Goal: Information Seeking & Learning: Find specific fact

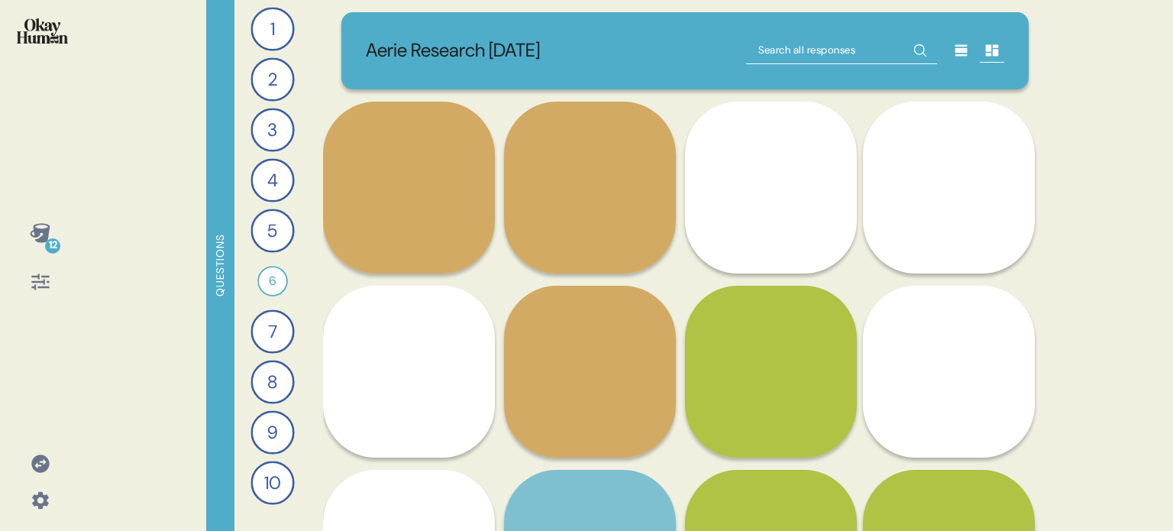
click at [40, 235] on icon at bounding box center [40, 232] width 21 height 21
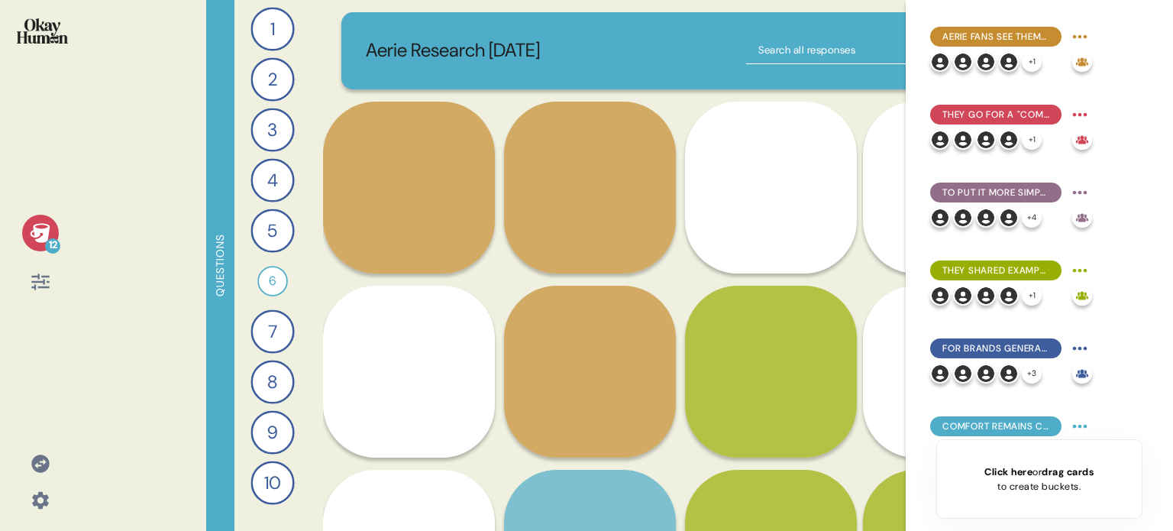
click at [40, 235] on icon at bounding box center [40, 232] width 21 height 21
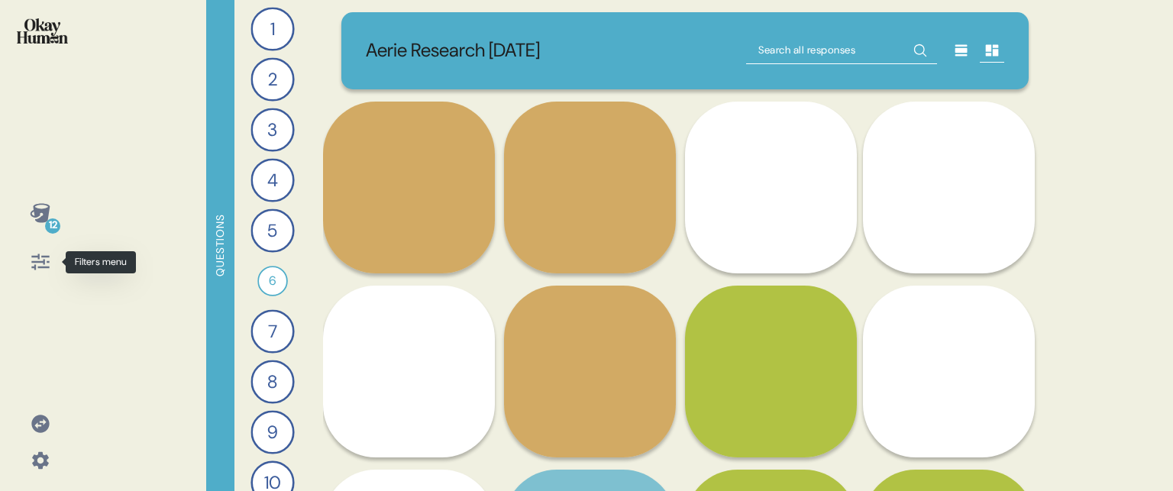
click at [40, 260] on icon at bounding box center [40, 261] width 21 height 21
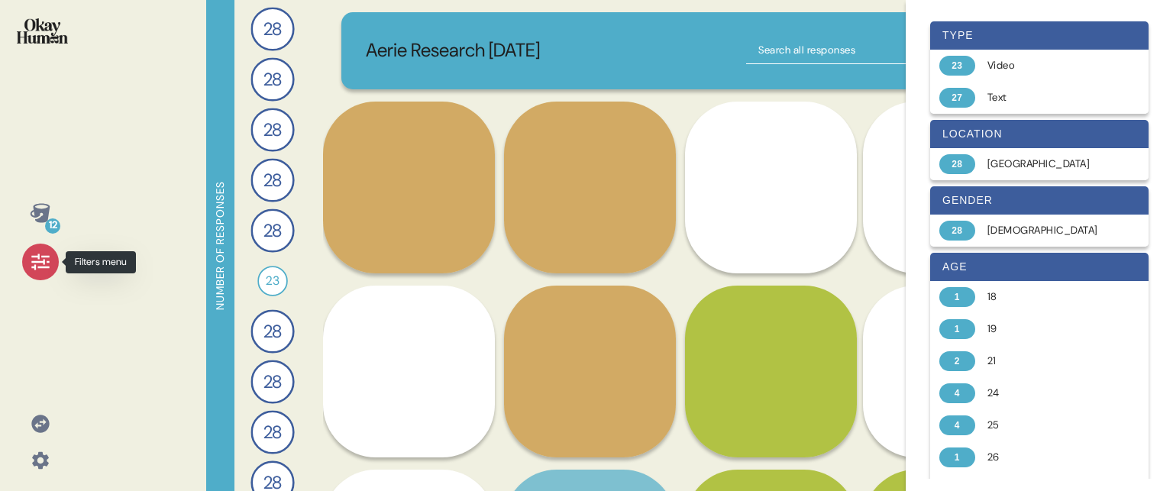
click at [46, 259] on icon at bounding box center [40, 261] width 21 height 21
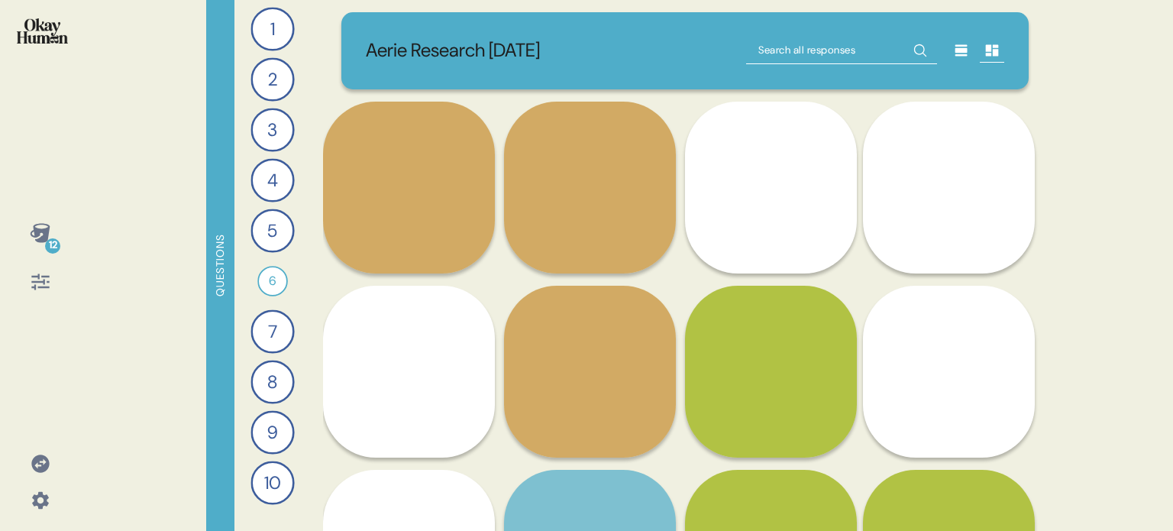
click at [40, 504] on icon at bounding box center [40, 500] width 17 height 17
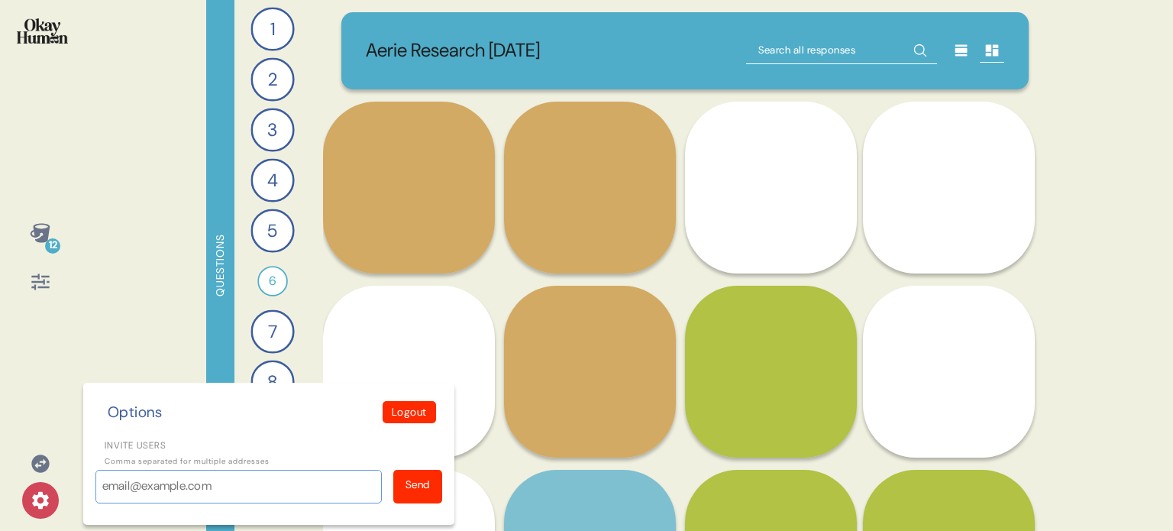
paste input "ashley.krupnik@wgsn.com"
paste input "talita.iorio@wgsn.com"
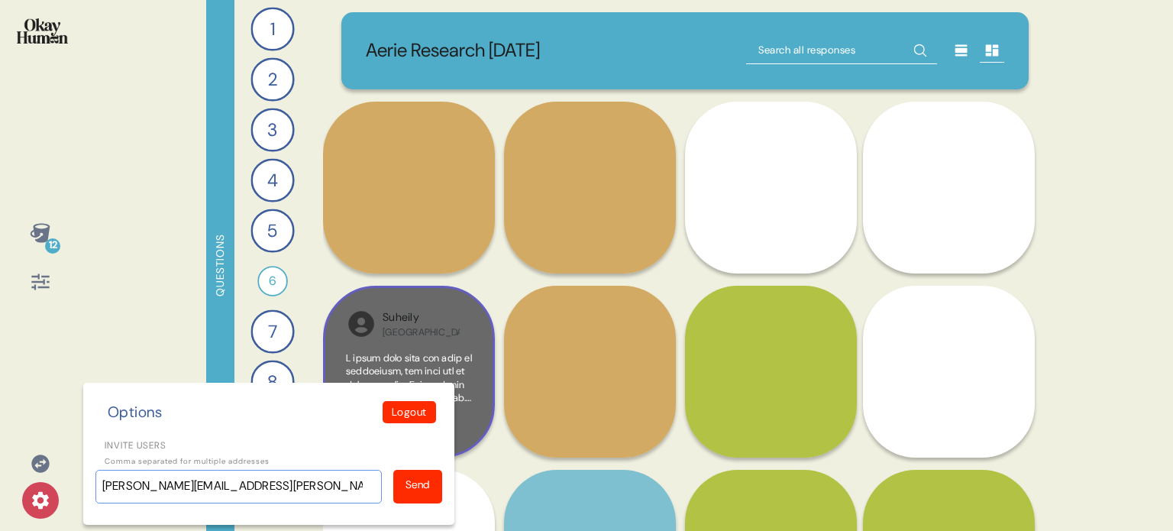
scroll to position [0, 18]
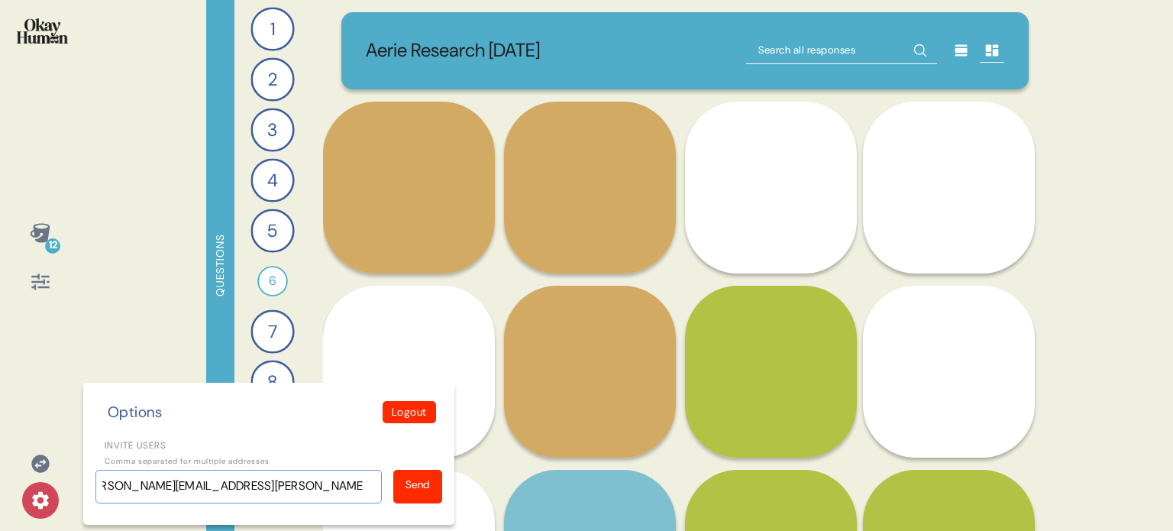
type input "ashley.krupnik@wgsn.com, talita.iorio@wgsn.com"
click at [425, 489] on div "Send" at bounding box center [418, 485] width 24 height 16
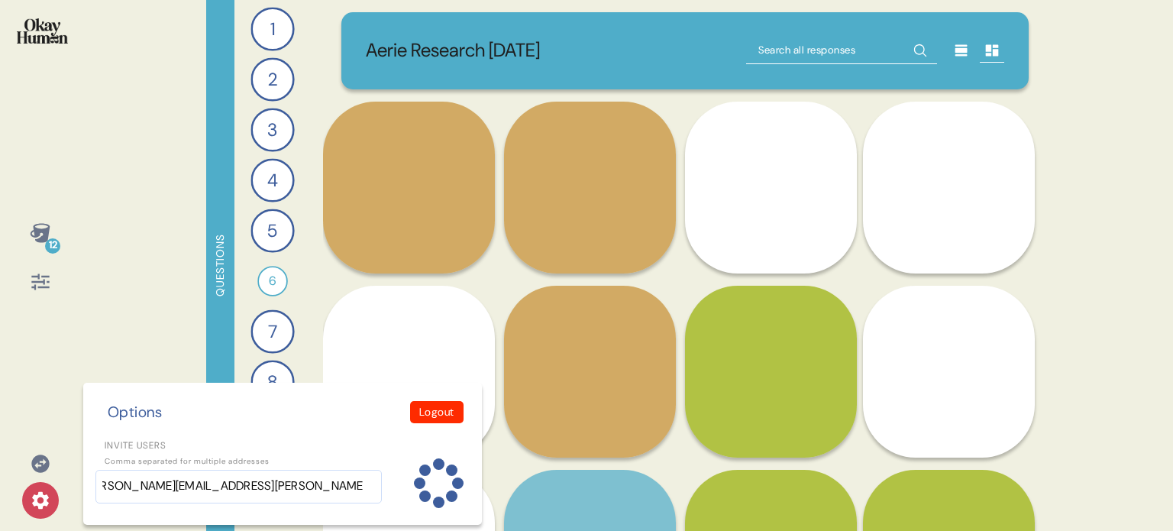
scroll to position [0, 0]
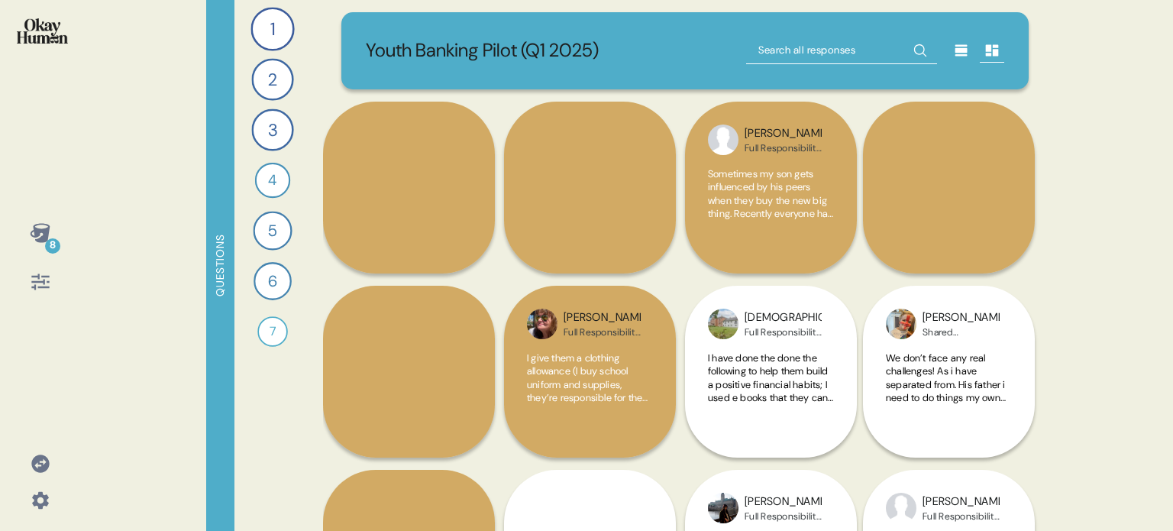
click at [41, 35] on img at bounding box center [42, 30] width 51 height 25
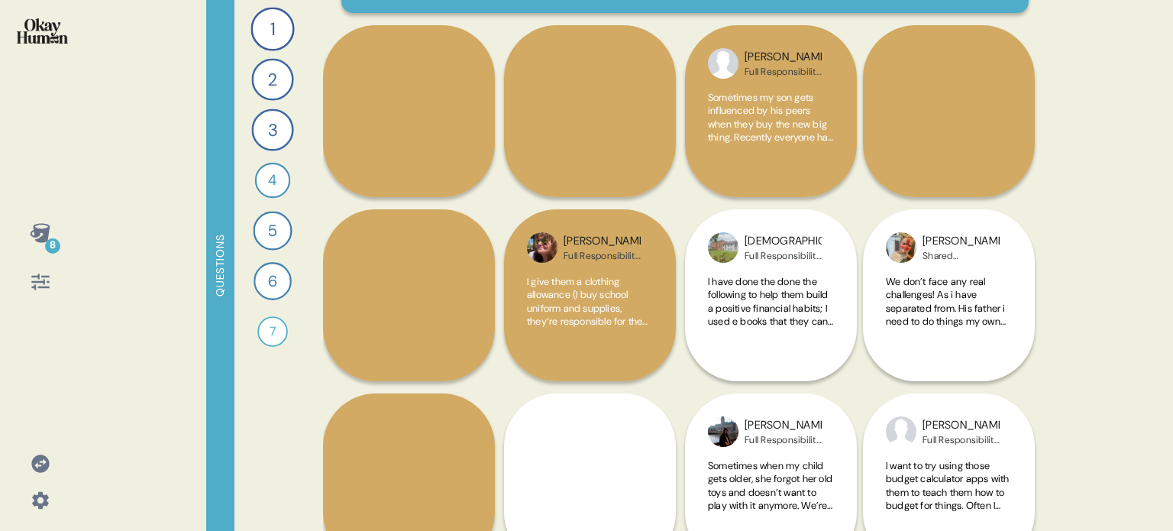
scroll to position [153, 0]
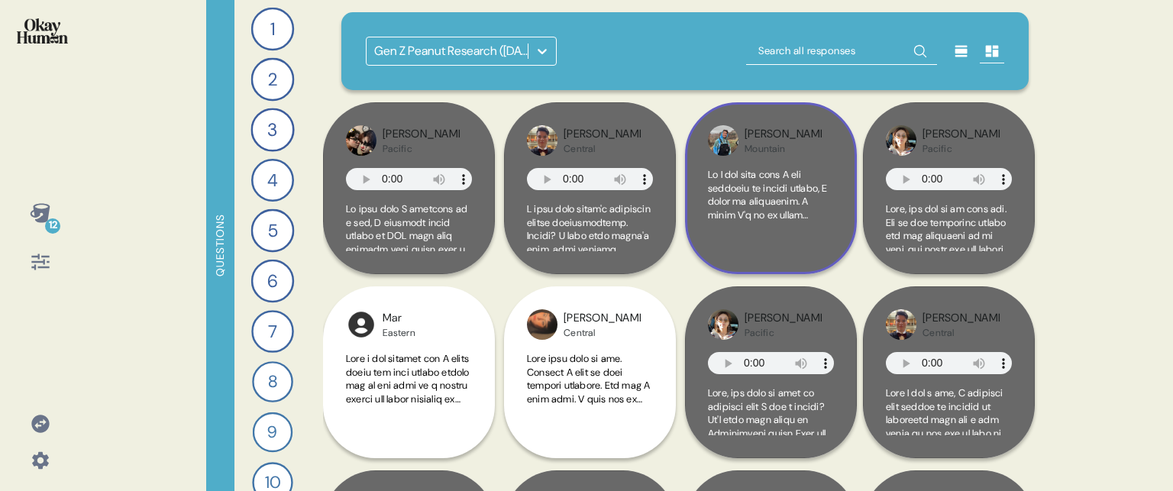
click at [834, 250] on div at bounding box center [771, 209] width 126 height 83
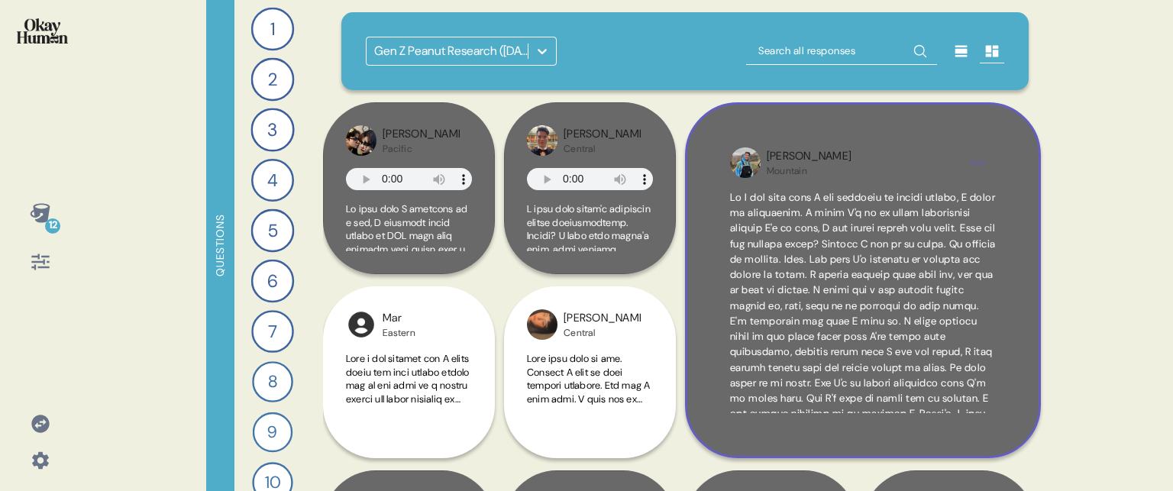
click at [1013, 429] on div "Jacob Mountain" at bounding box center [863, 280] width 356 height 356
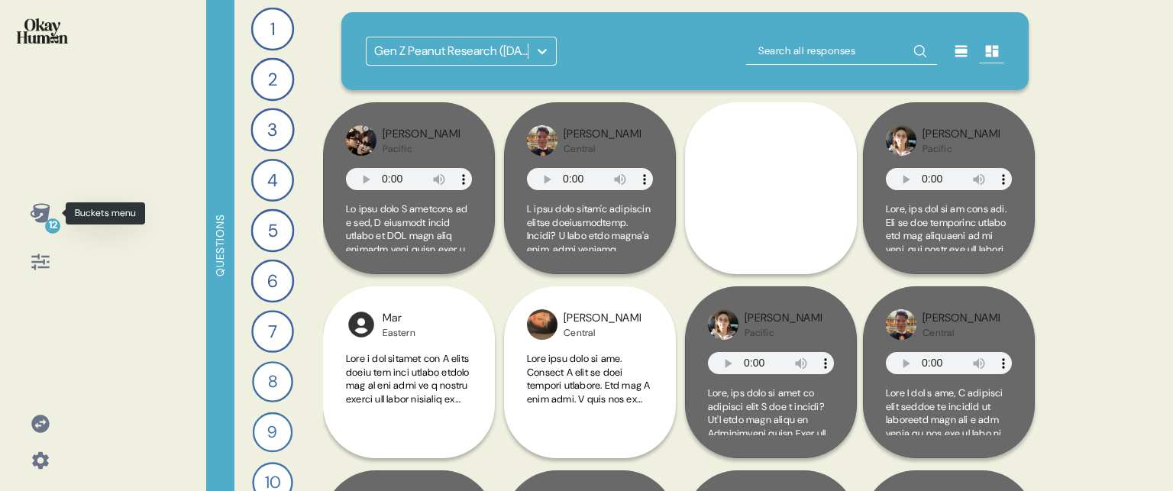
click at [36, 218] on icon at bounding box center [40, 212] width 21 height 21
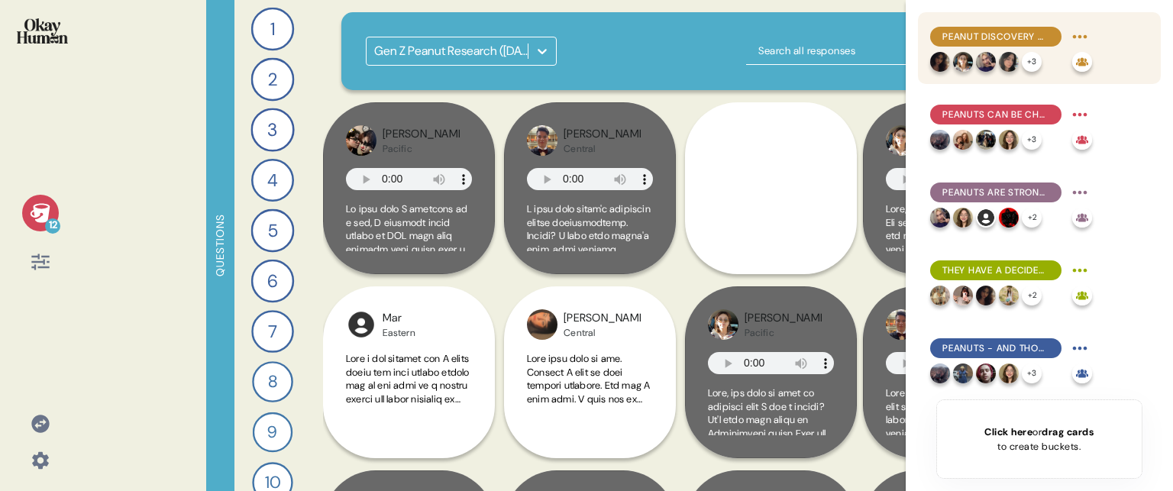
click at [1044, 32] on span "Peanut discovery often happens during special moments, which makes these moment…" at bounding box center [996, 37] width 107 height 14
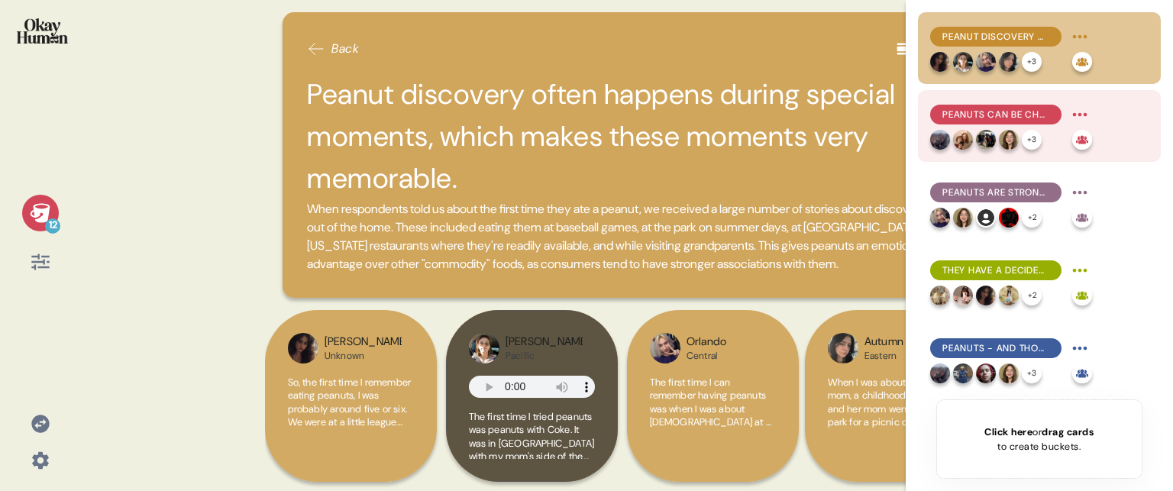
click at [1021, 108] on span "Peanuts can be challenging for little kids, but the salt tends to win them over." at bounding box center [996, 115] width 107 height 14
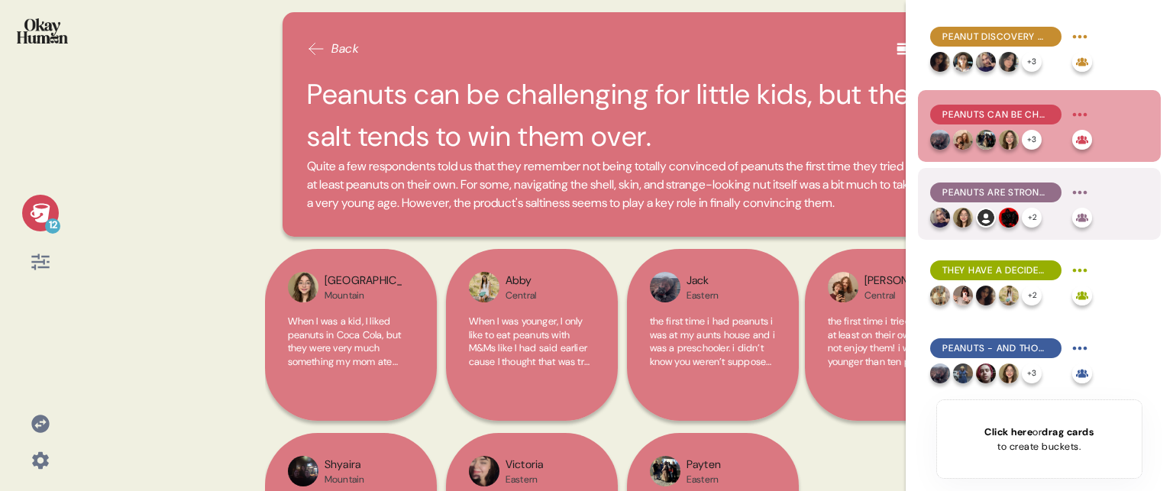
click at [1037, 192] on span "Peanuts are strongly nostalgic, recalling specific childhood memories even in t…" at bounding box center [996, 193] width 107 height 14
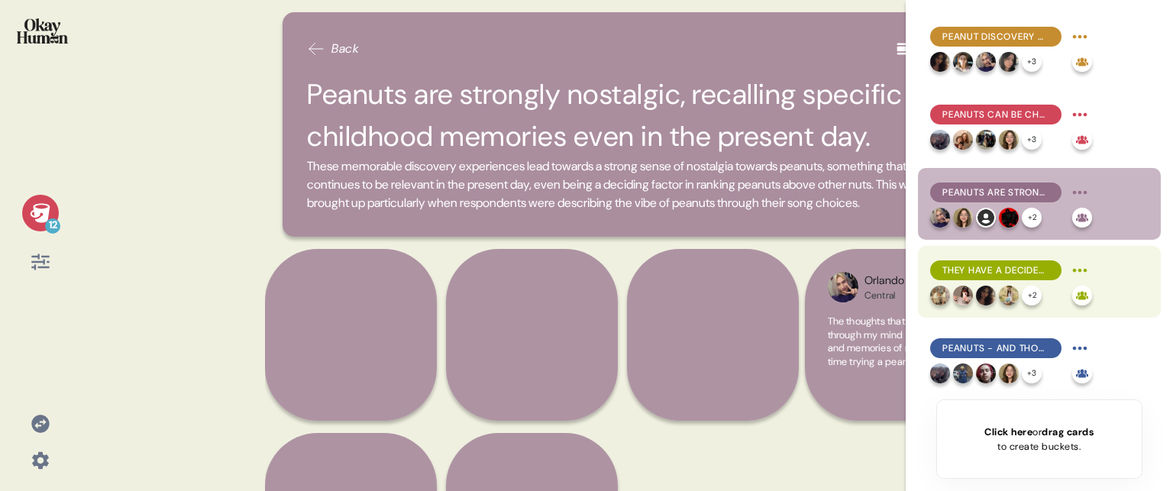
click at [1031, 273] on span "They have a decidedly positive and cheery feel, but in a relaxed, approachable …" at bounding box center [996, 271] width 107 height 14
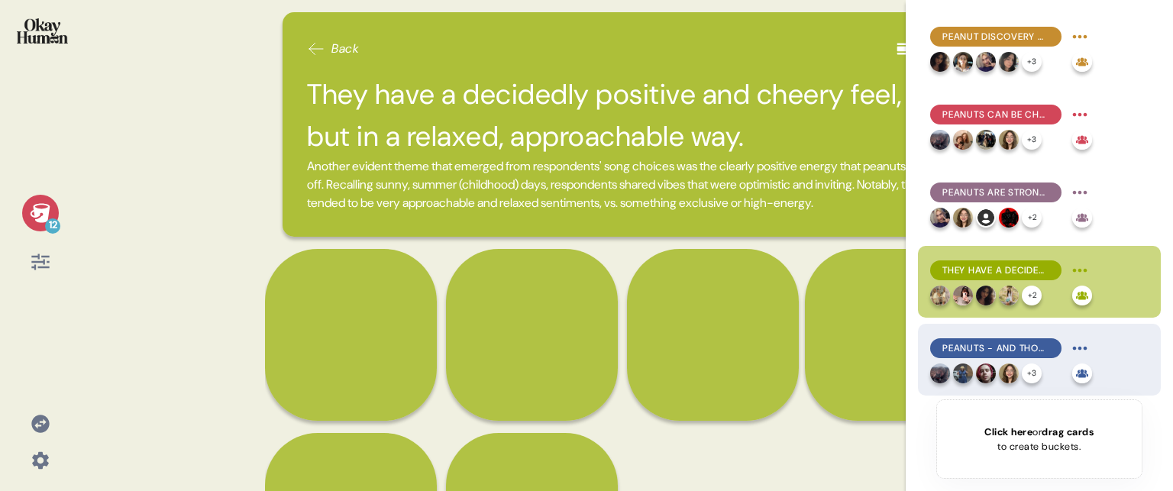
click at [1027, 348] on span "Peanuts - and those who personify them - are dependable, sweet, and unapologeti…" at bounding box center [996, 348] width 107 height 14
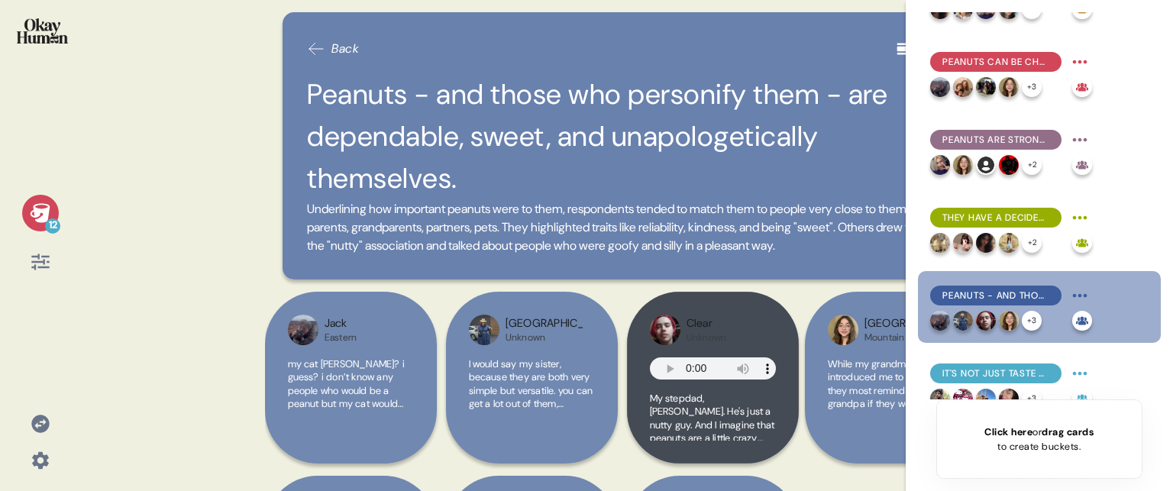
scroll to position [76, 0]
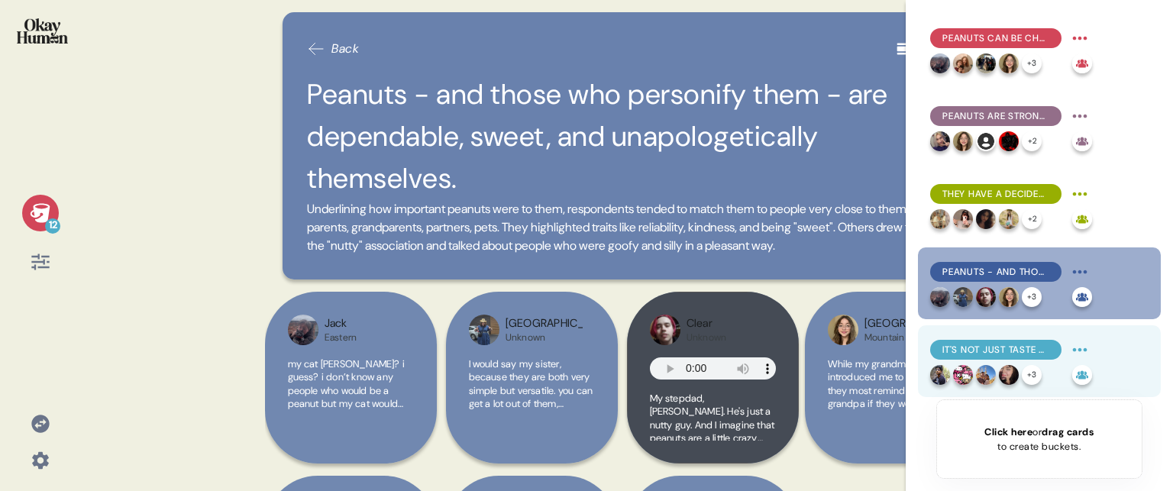
click at [1036, 348] on span "It's not just taste - peanuts' texture & versatility help set them above the re…" at bounding box center [996, 350] width 107 height 14
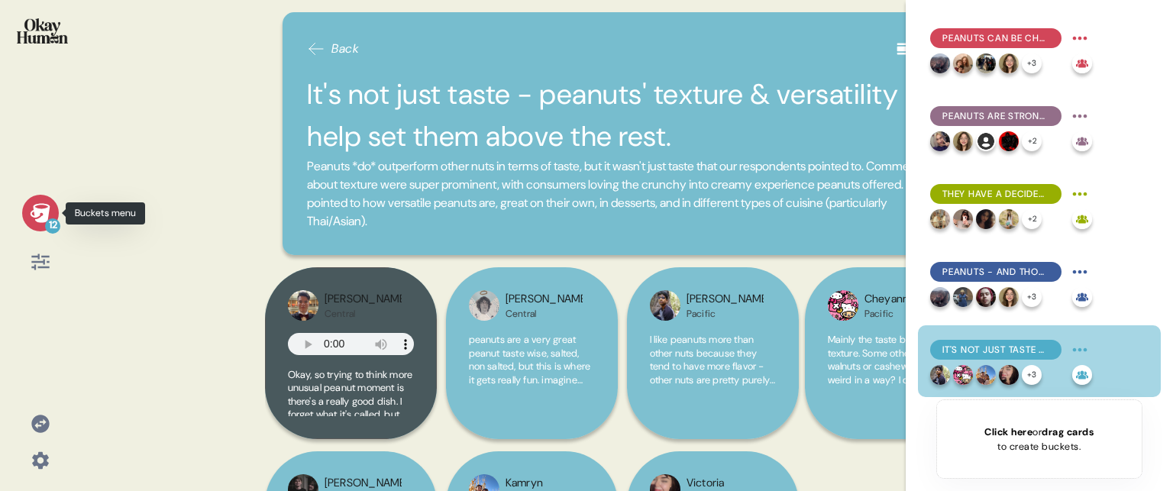
click at [31, 214] on icon at bounding box center [40, 212] width 21 height 21
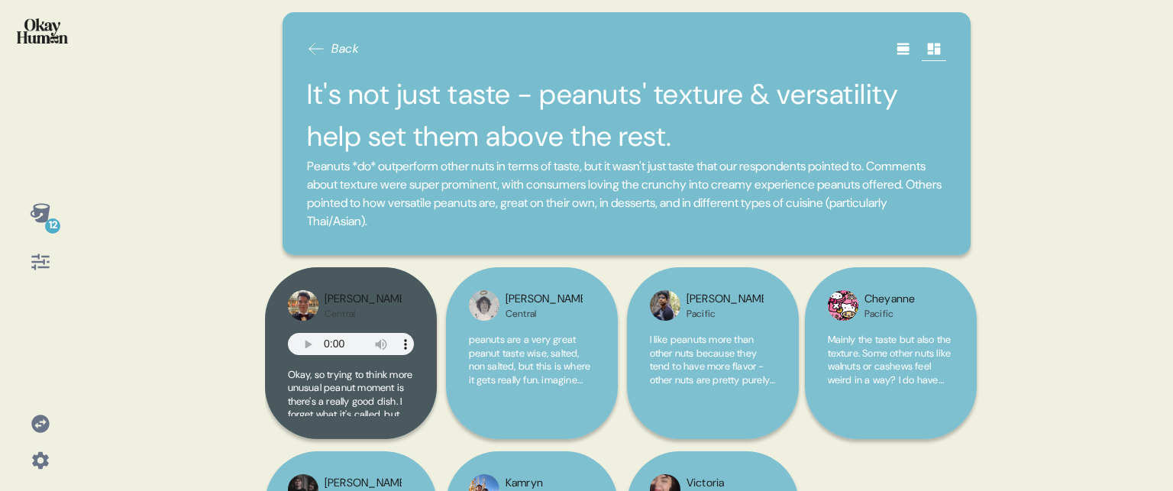
click at [47, 27] on img at bounding box center [42, 30] width 51 height 25
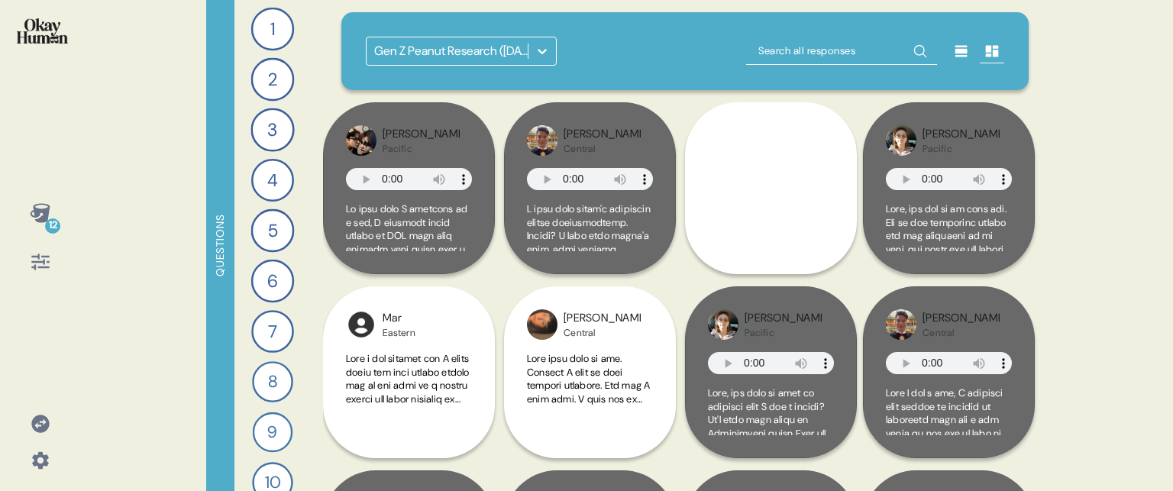
click at [956, 47] on icon at bounding box center [962, 51] width 12 height 11
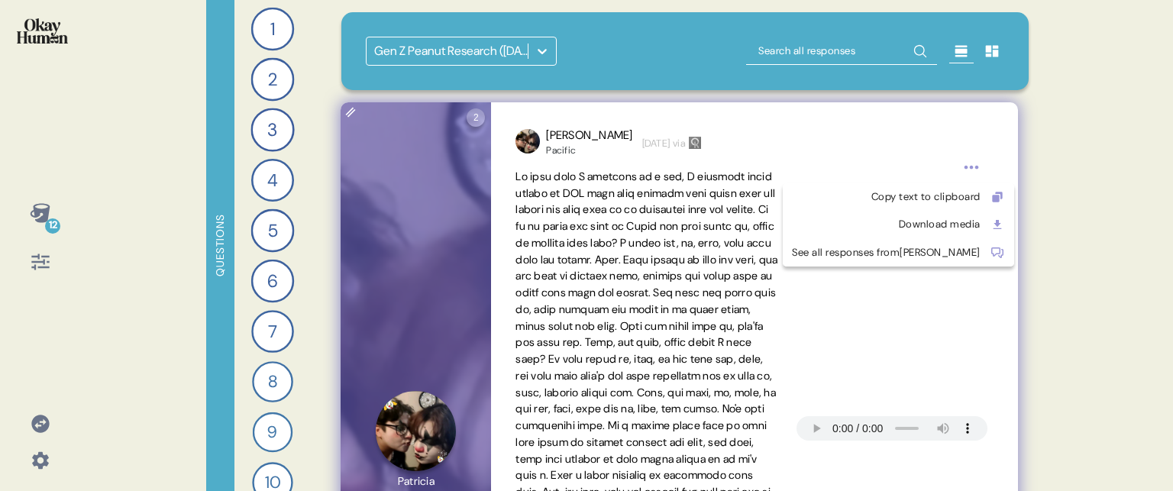
click at [972, 168] on html "12 Questions 1 Tell me the story of the first time you remember trying peanuts.…" at bounding box center [586, 245] width 1173 height 491
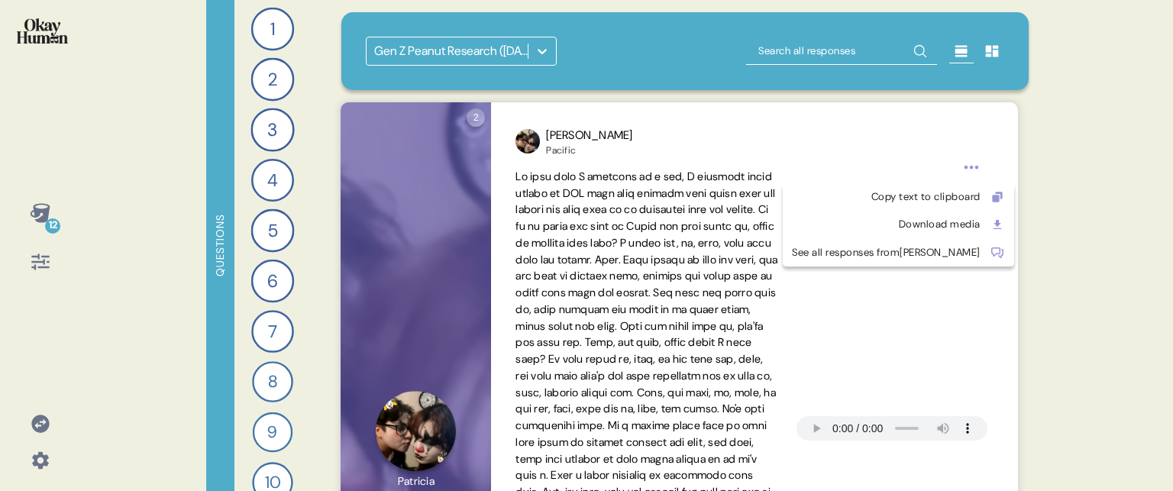
click at [813, 51] on html "12 Questions 1 Tell me the story of the first time you remember trying peanuts.…" at bounding box center [586, 245] width 1173 height 491
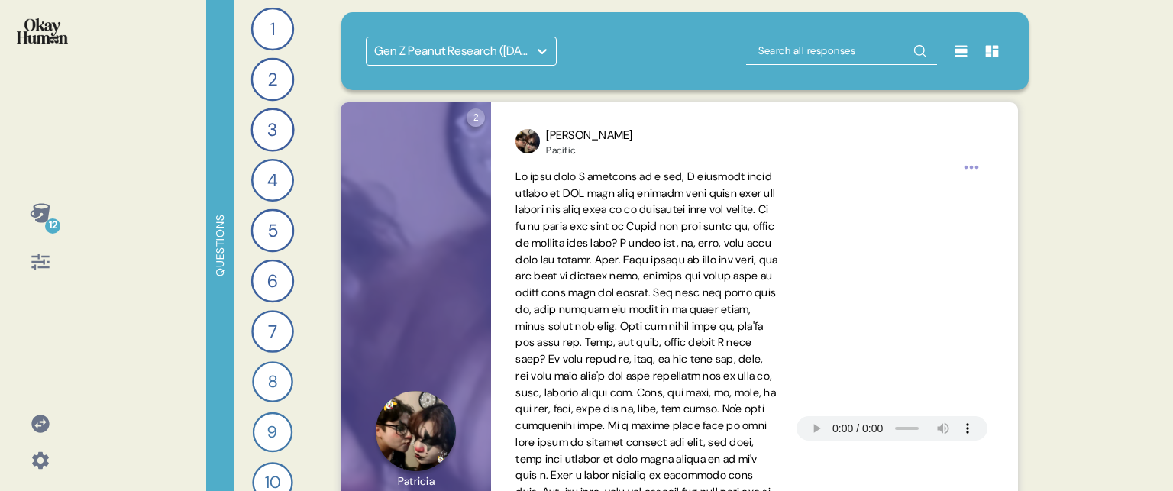
click at [801, 51] on input "text" at bounding box center [841, 51] width 191 height 28
type input "peanuts"
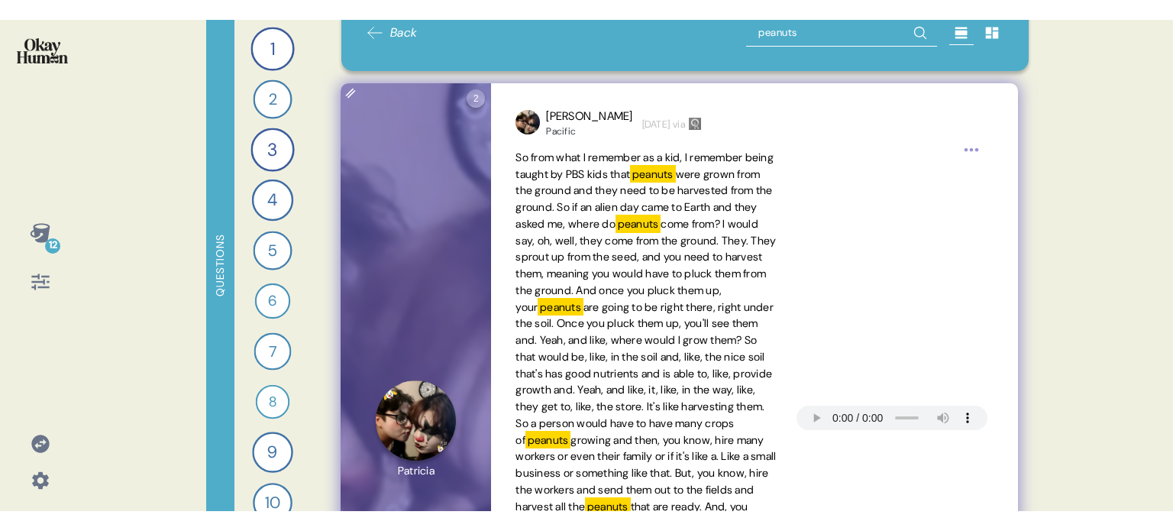
scroll to position [0, 0]
